Goal: Transaction & Acquisition: Purchase product/service

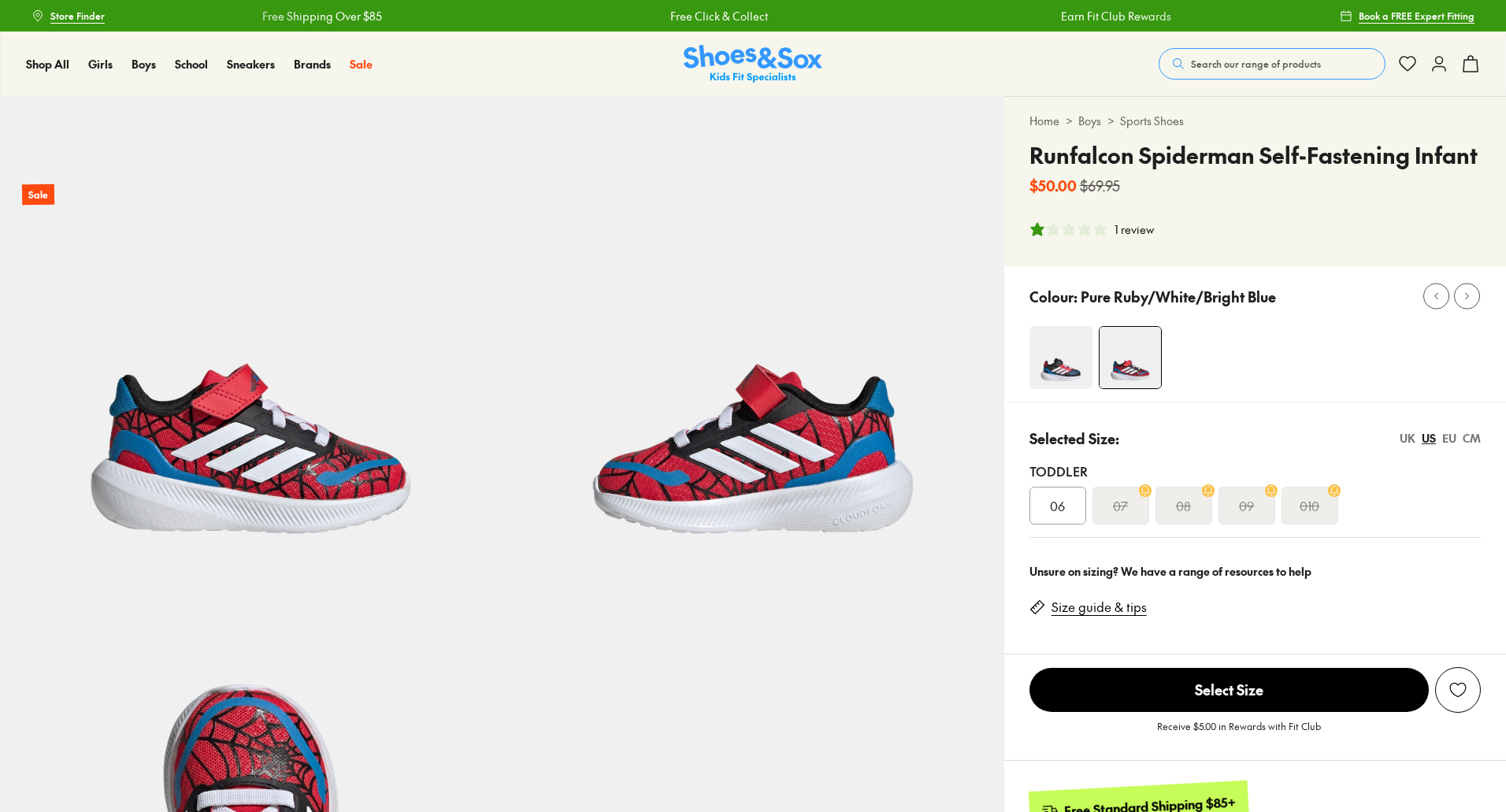
select select "*"
click at [1063, 500] on span "06" at bounding box center [1057, 505] width 15 height 19
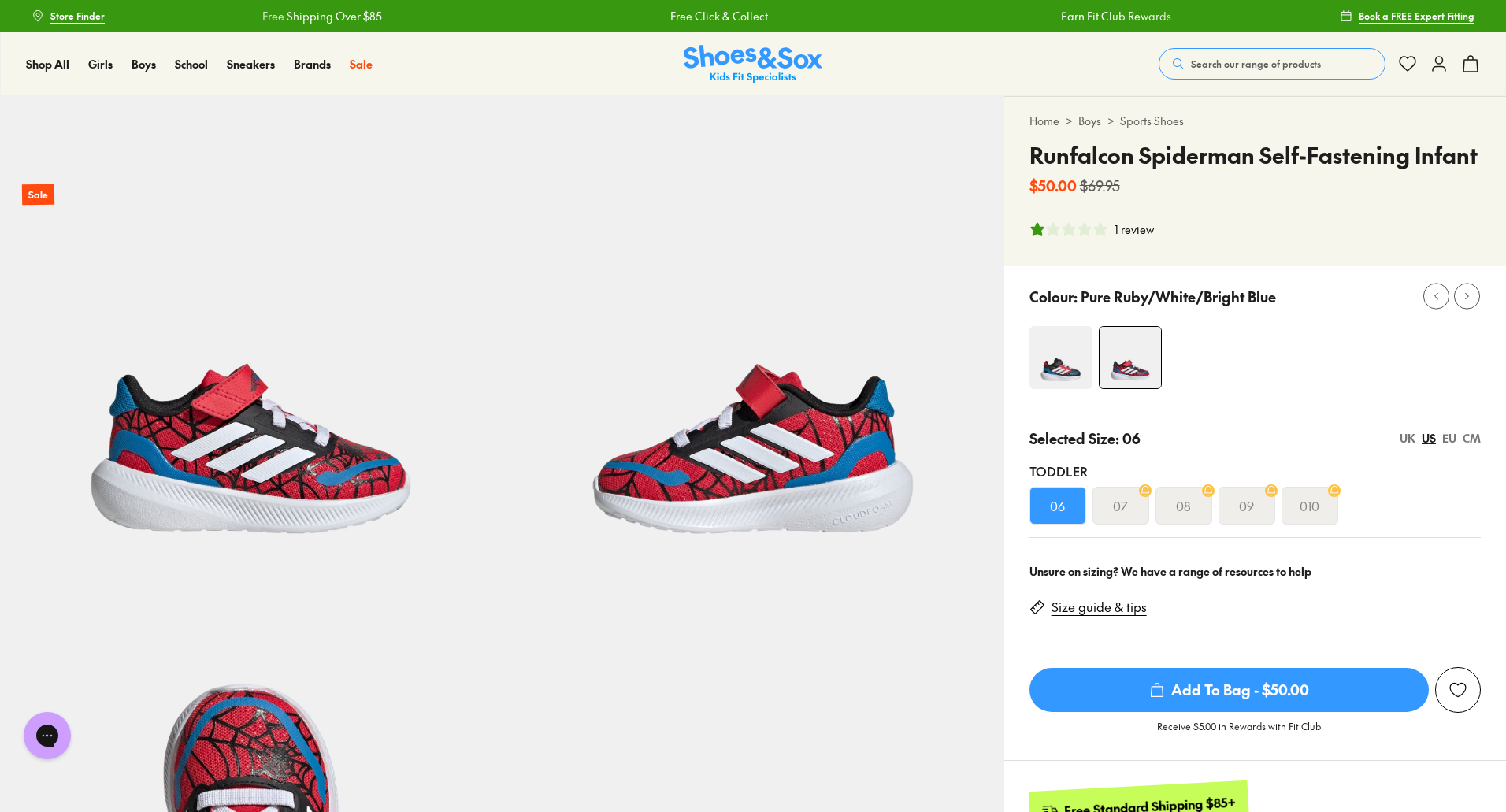
click at [1108, 611] on link "Size guide & tips" at bounding box center [1099, 607] width 95 height 17
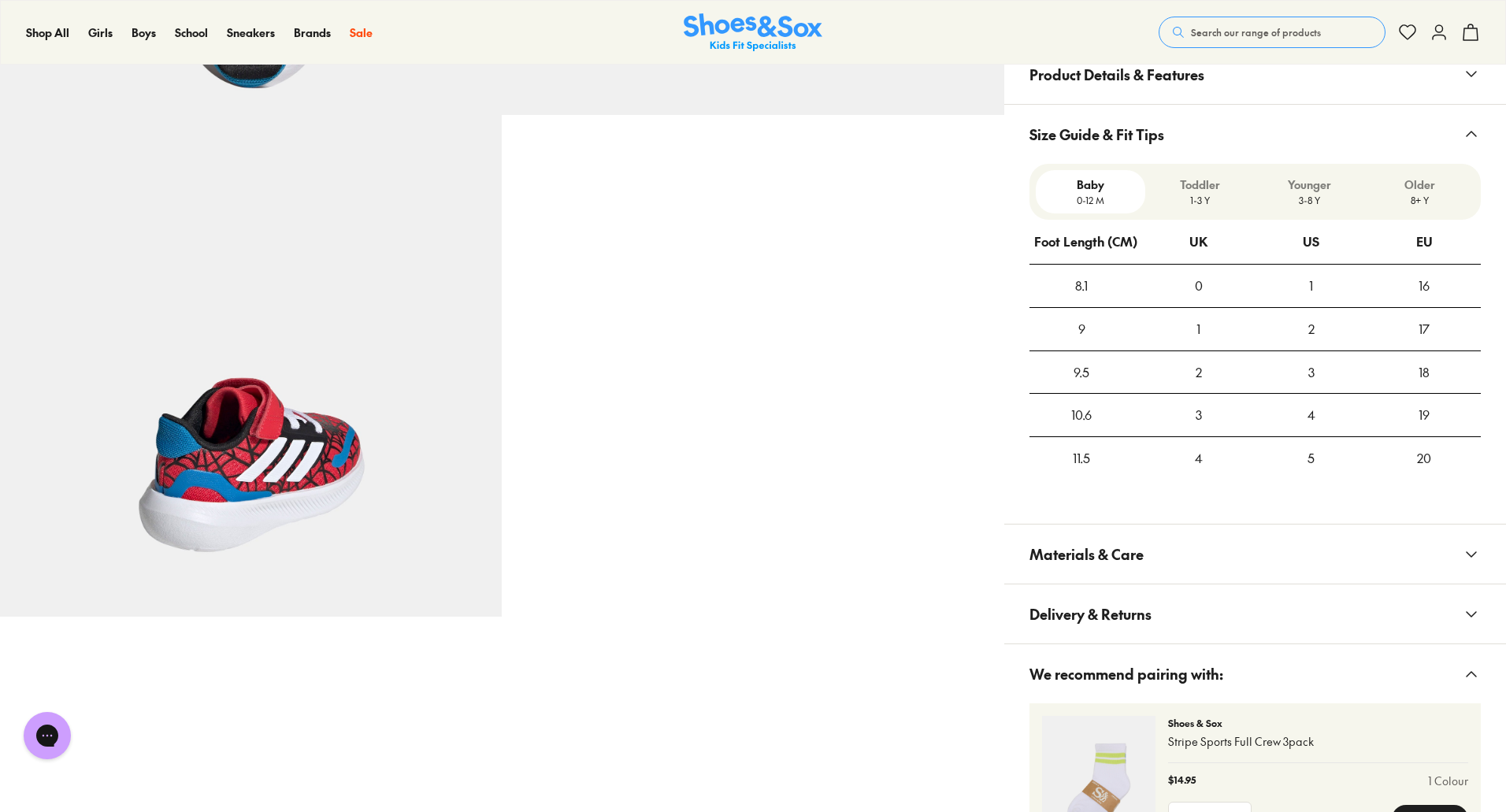
scroll to position [958, 0]
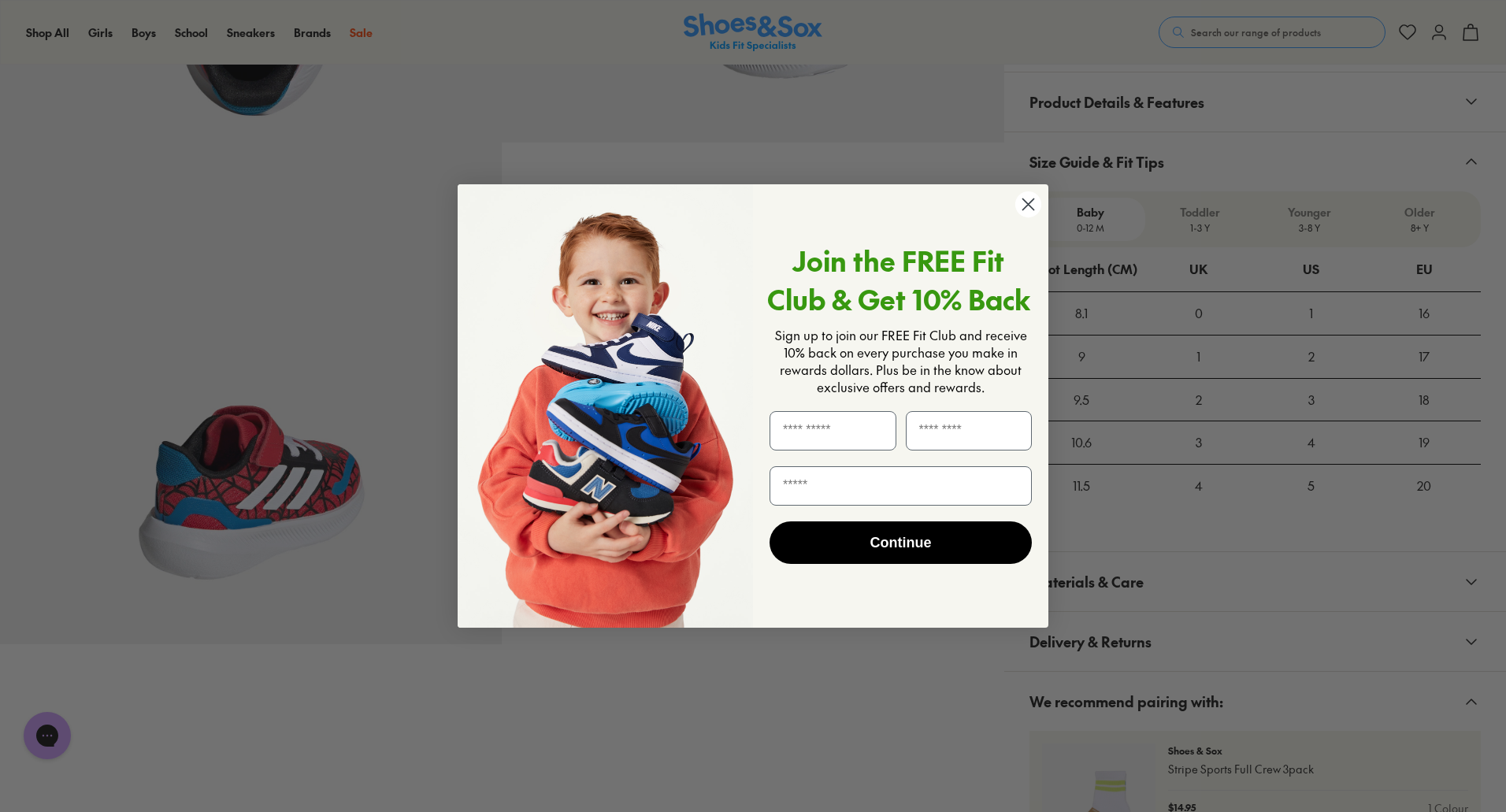
click at [1031, 214] on circle "Close dialog" at bounding box center [1028, 204] width 26 height 26
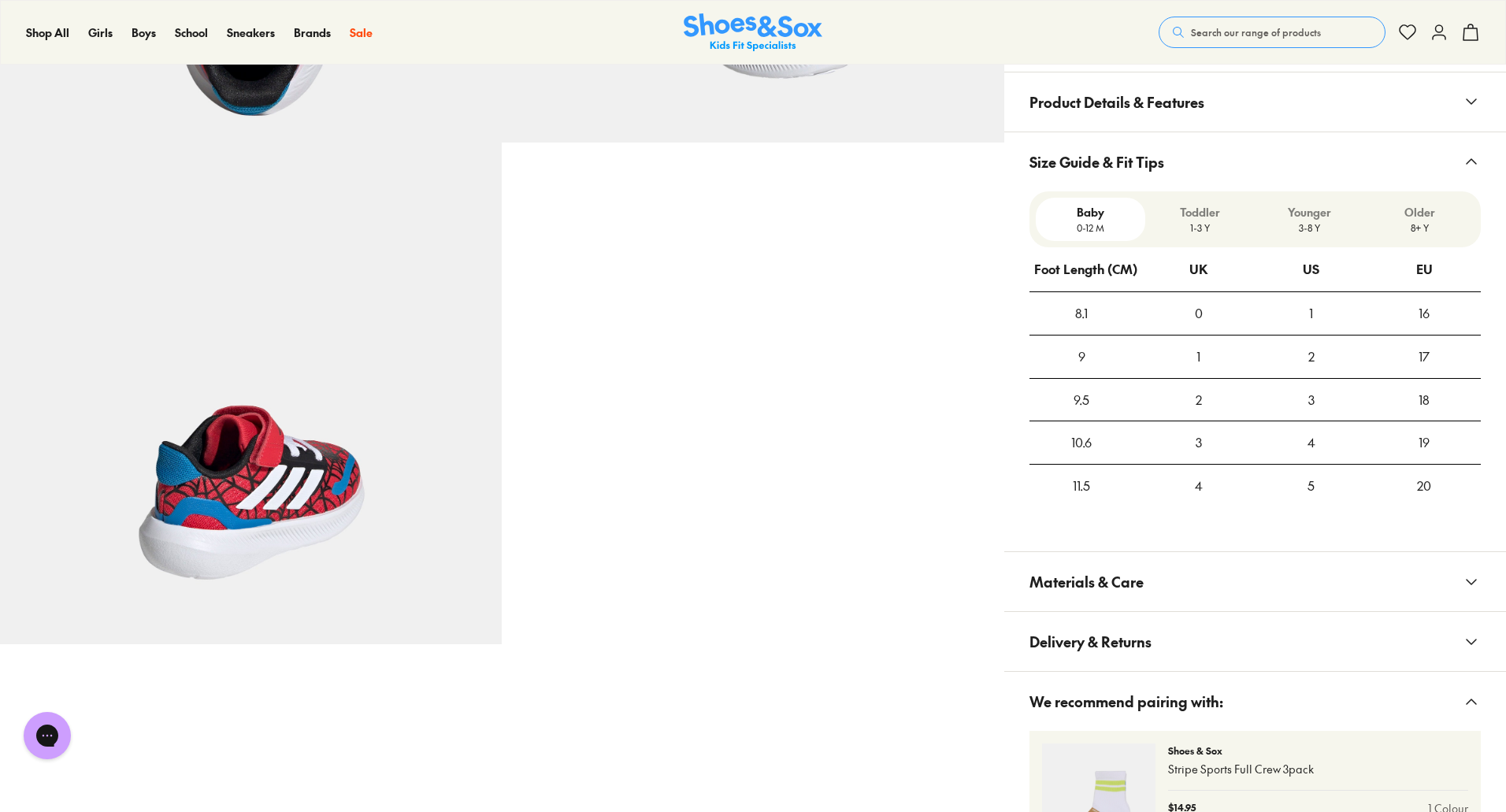
click at [1199, 229] on p "1-3 Y" at bounding box center [1200, 227] width 97 height 14
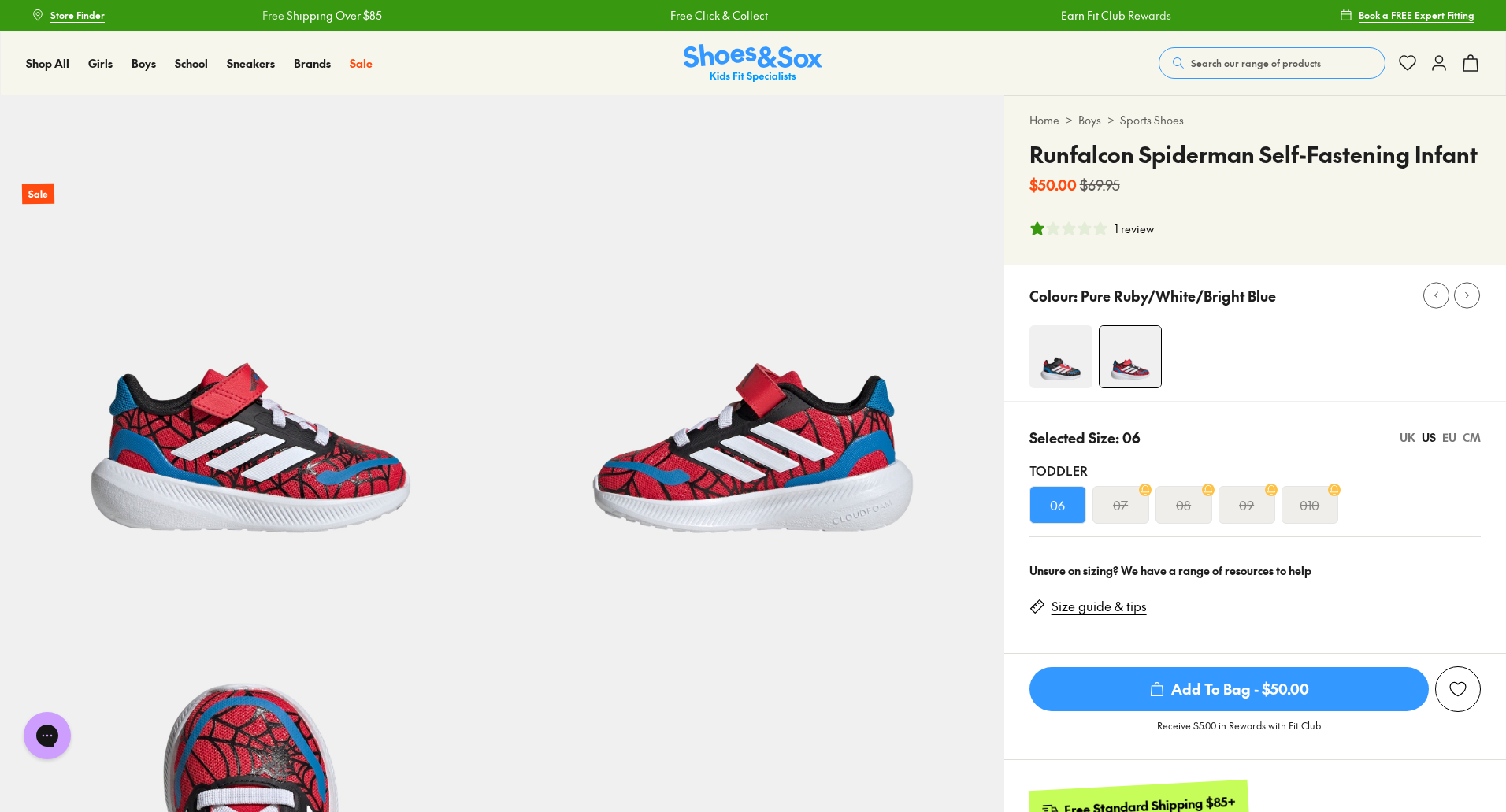
scroll to position [0, 0]
click at [1044, 236] on icon "1 stars, 1 ratings" at bounding box center [1037, 229] width 16 height 16
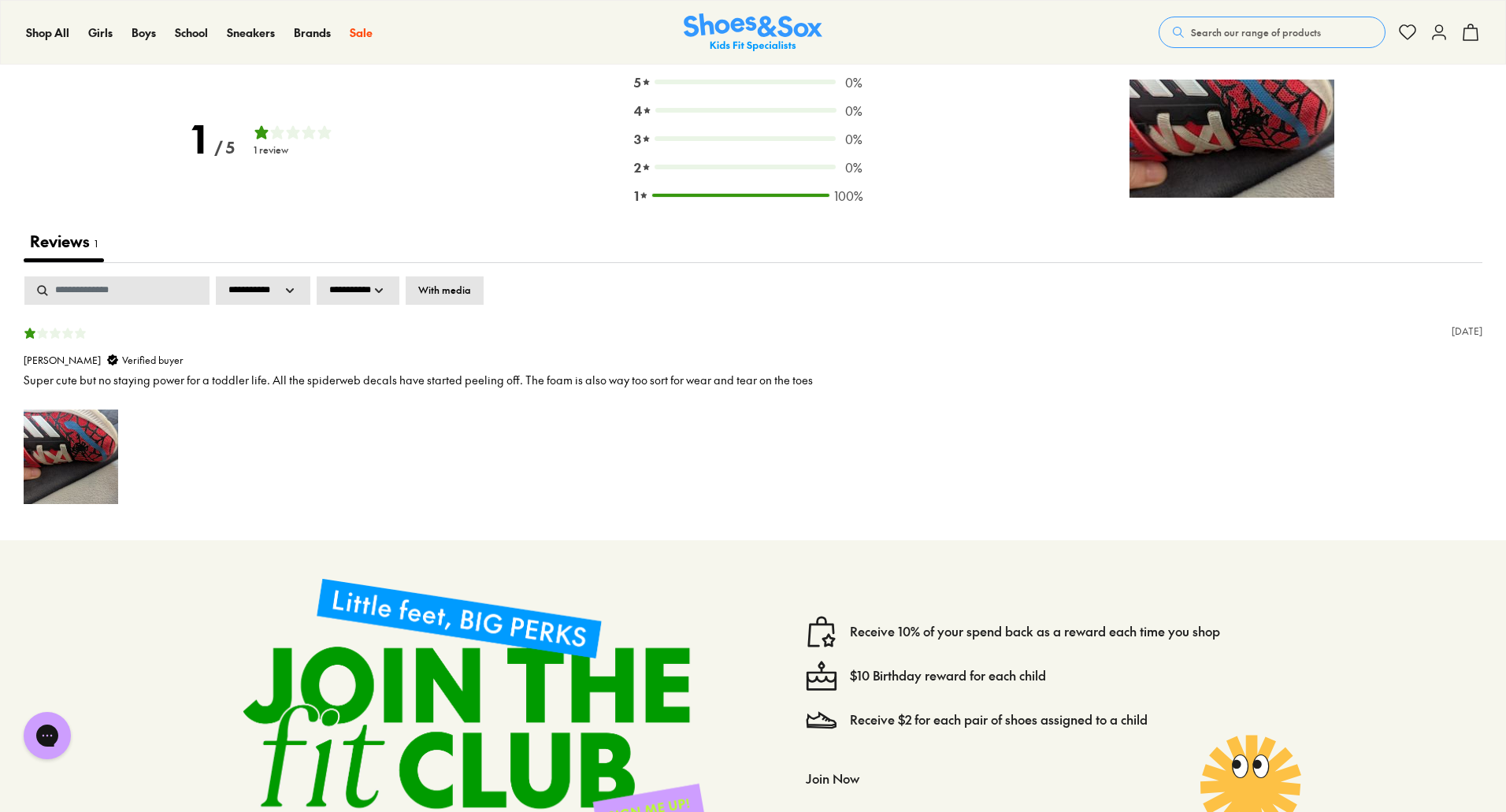
scroll to position [2601, 0]
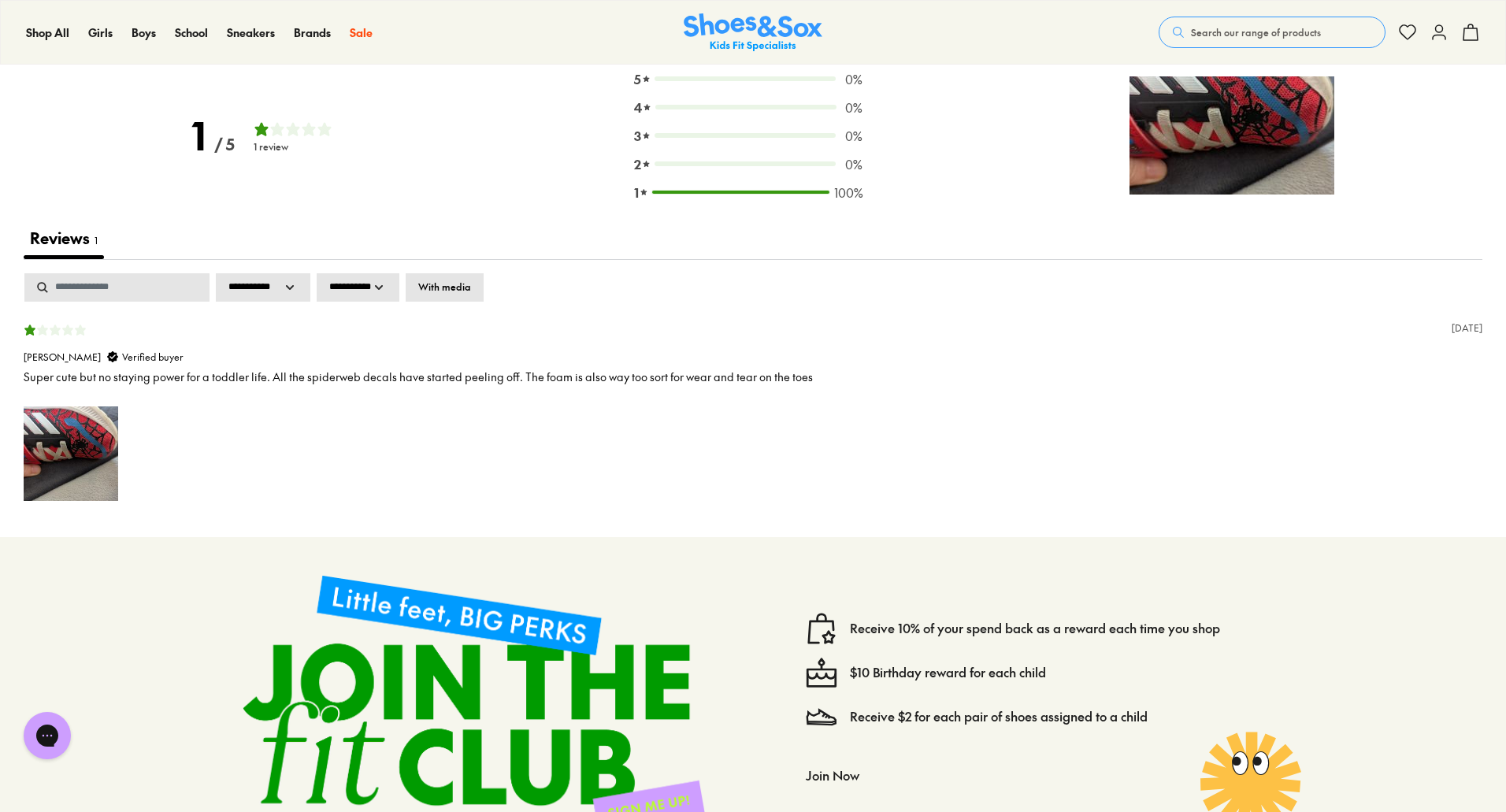
click at [88, 454] on img at bounding box center [71, 453] width 95 height 95
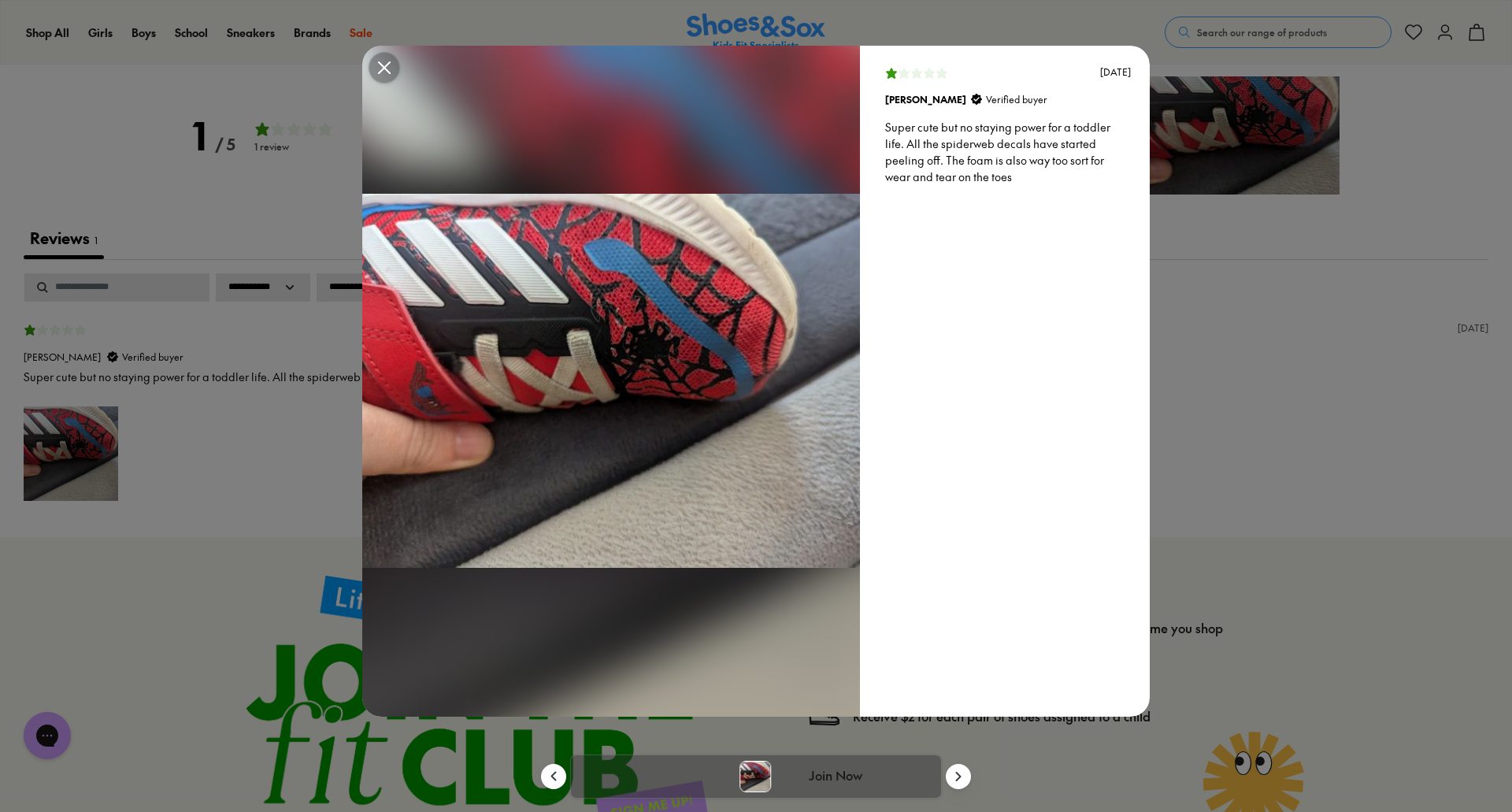
click at [282, 480] on div "6 months ago Megan W. Verified buyer Super cute but no staying power for a todd…" at bounding box center [756, 406] width 1512 height 812
click at [1252, 360] on div "6 months ago Megan W. Verified buyer Super cute but no staying power for a todd…" at bounding box center [756, 406] width 1512 height 812
click at [388, 65] on icon "Modal close button" at bounding box center [384, 68] width 13 height 13
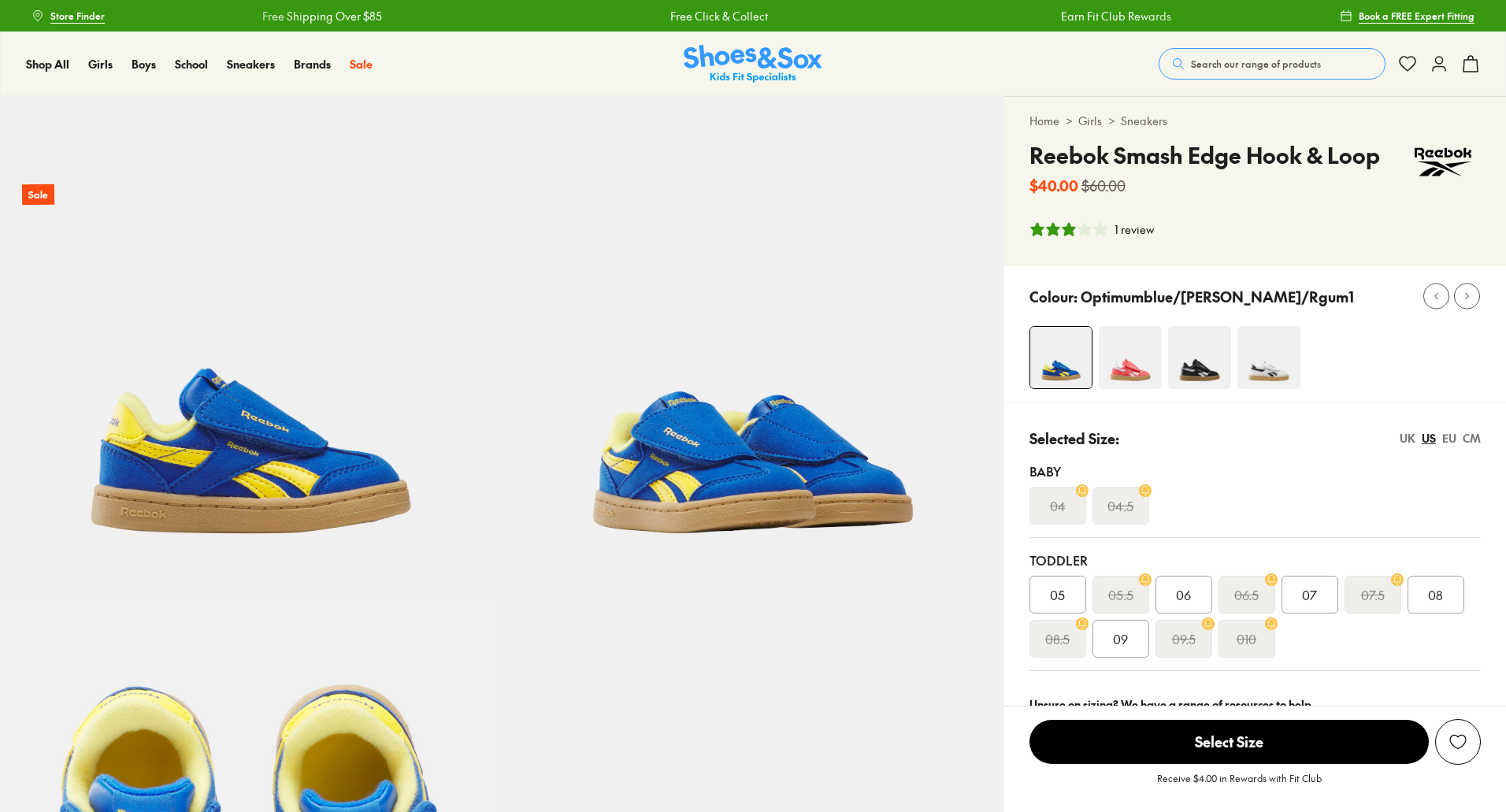
select select "*"
click at [1165, 586] on div "06" at bounding box center [1184, 595] width 57 height 38
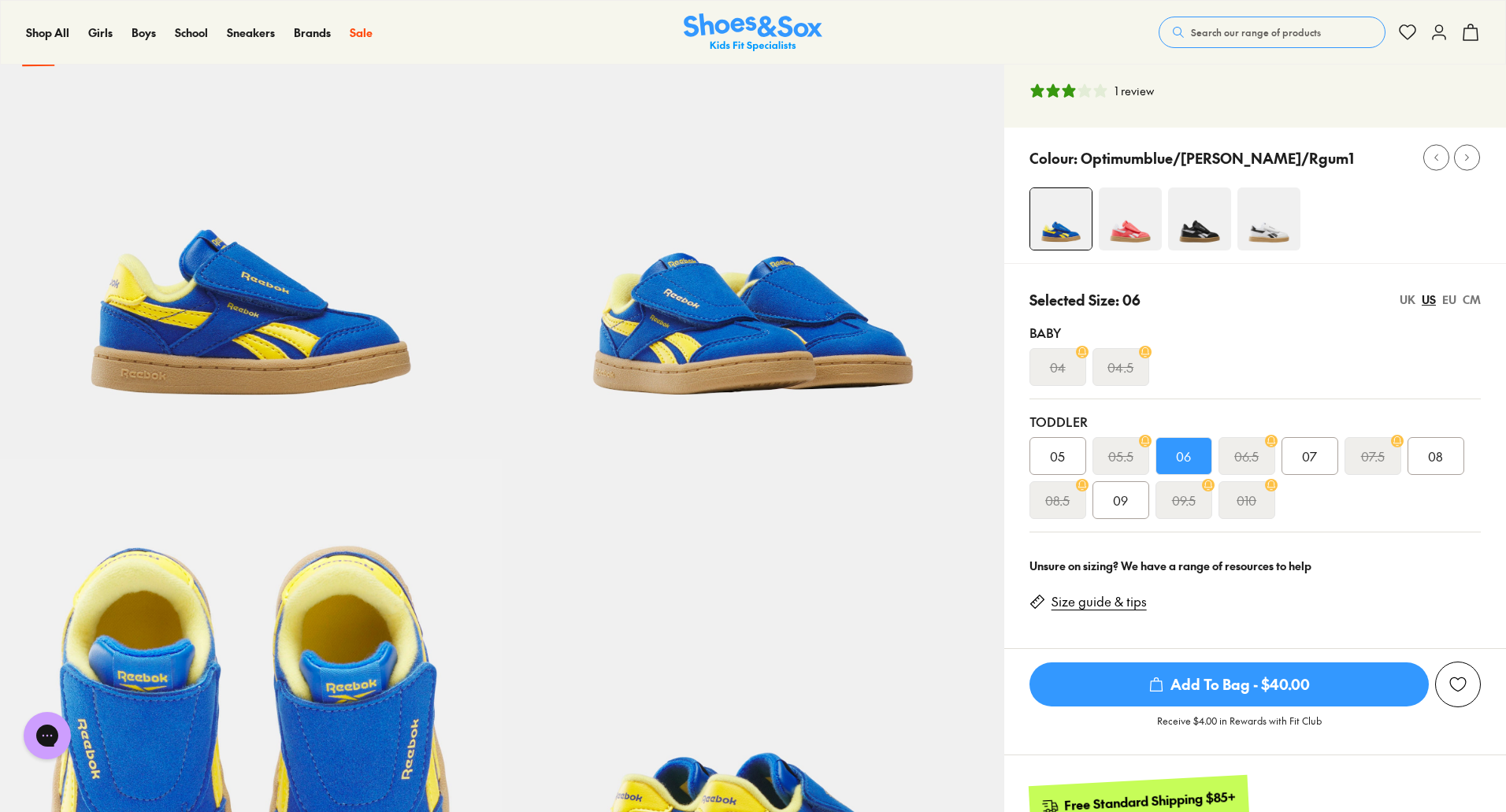
scroll to position [79, 0]
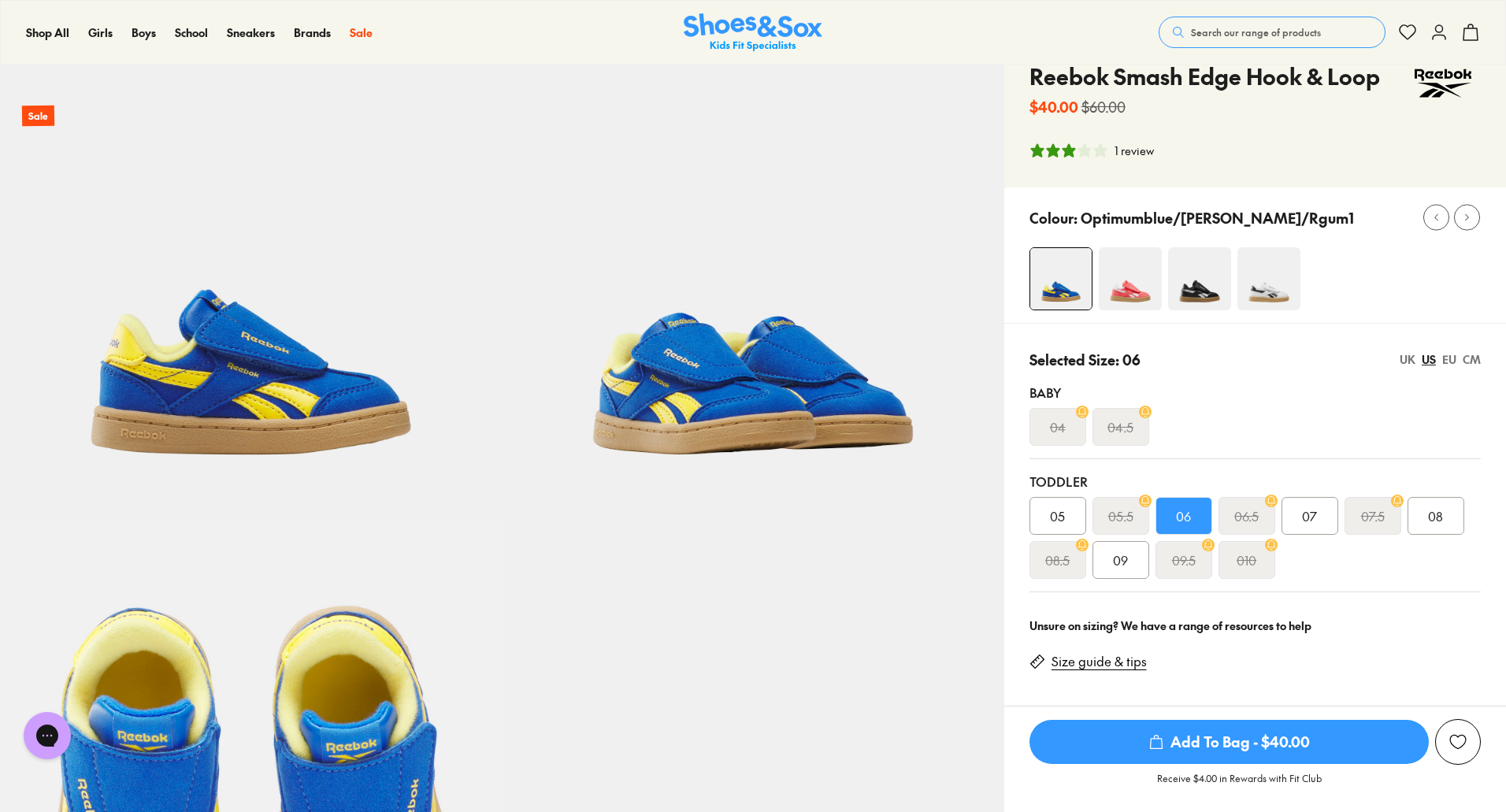
click at [1216, 282] on img at bounding box center [1199, 278] width 63 height 63
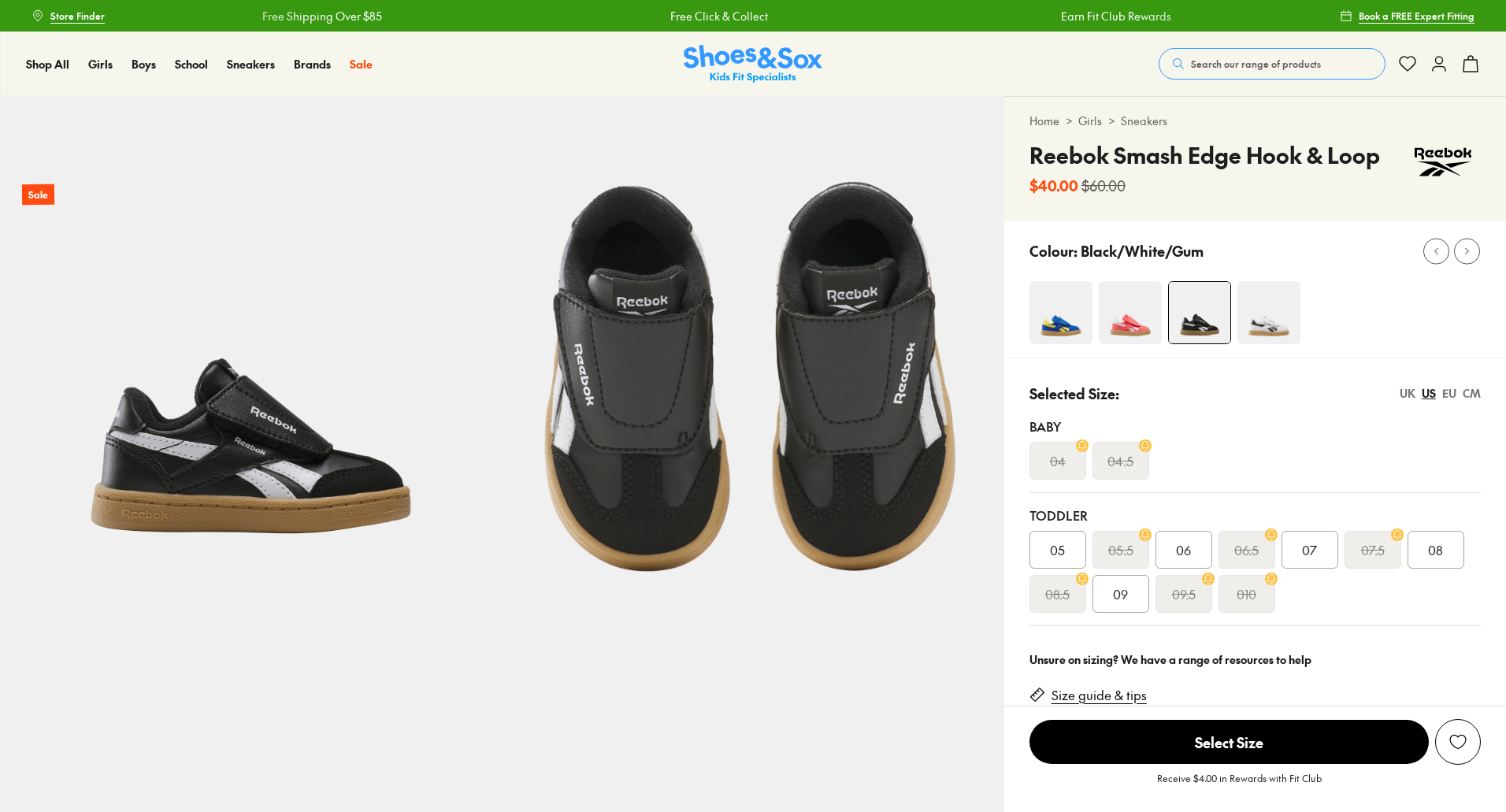
select select "*"
click at [1177, 559] on div "06" at bounding box center [1184, 550] width 57 height 38
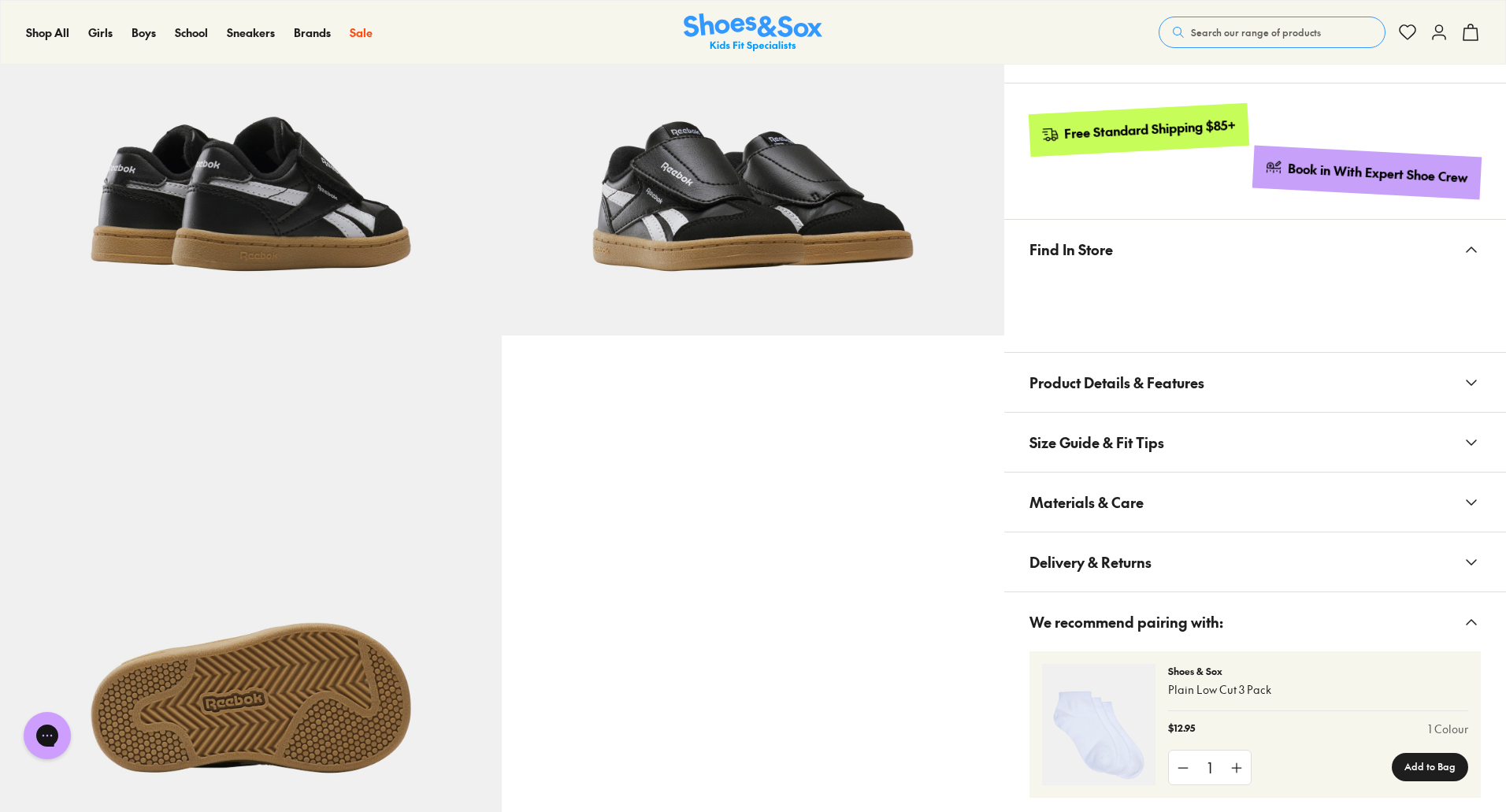
scroll to position [787, 0]
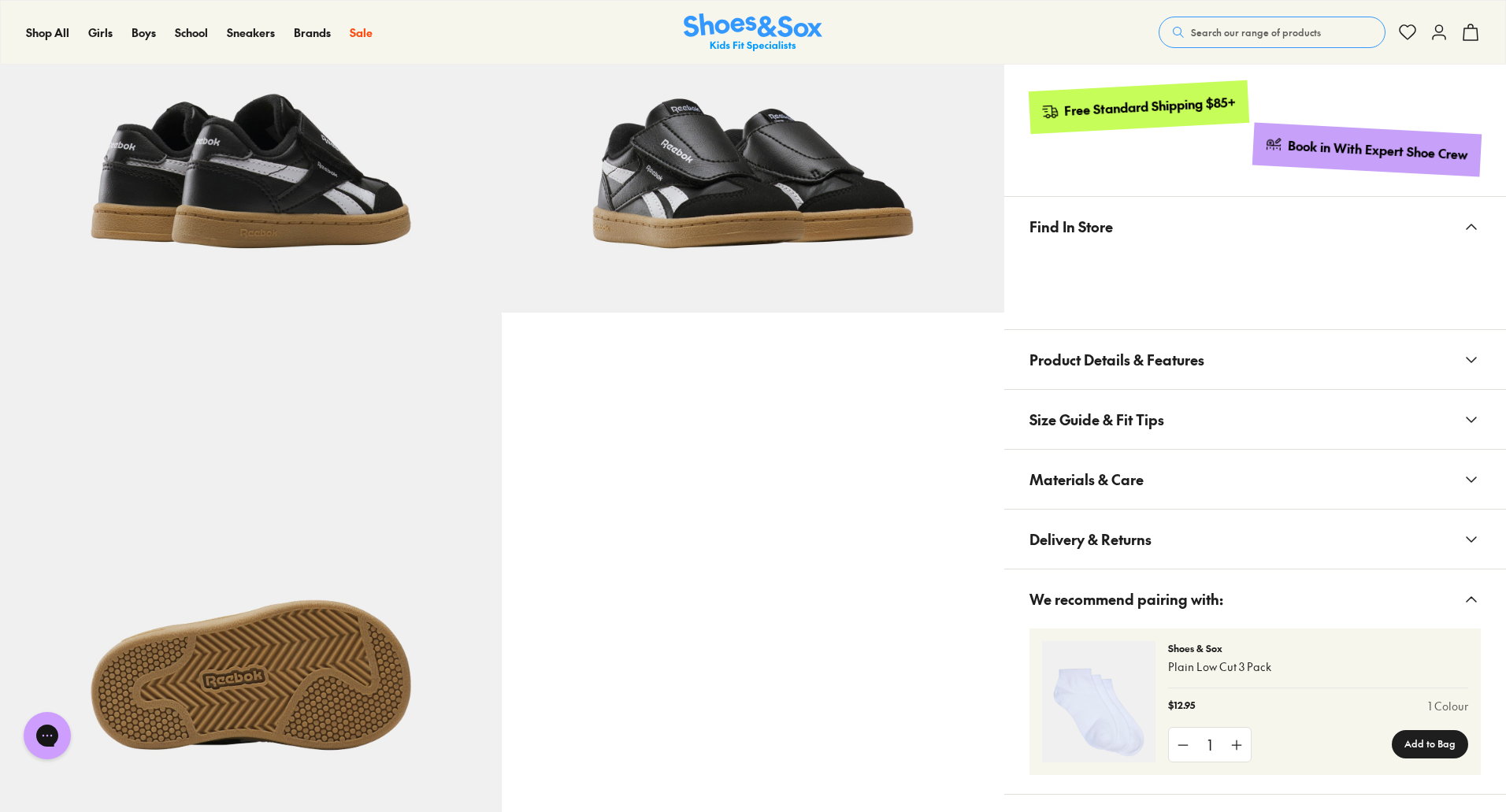
click at [1479, 540] on icon at bounding box center [1471, 539] width 19 height 19
